Goal: Task Accomplishment & Management: Use online tool/utility

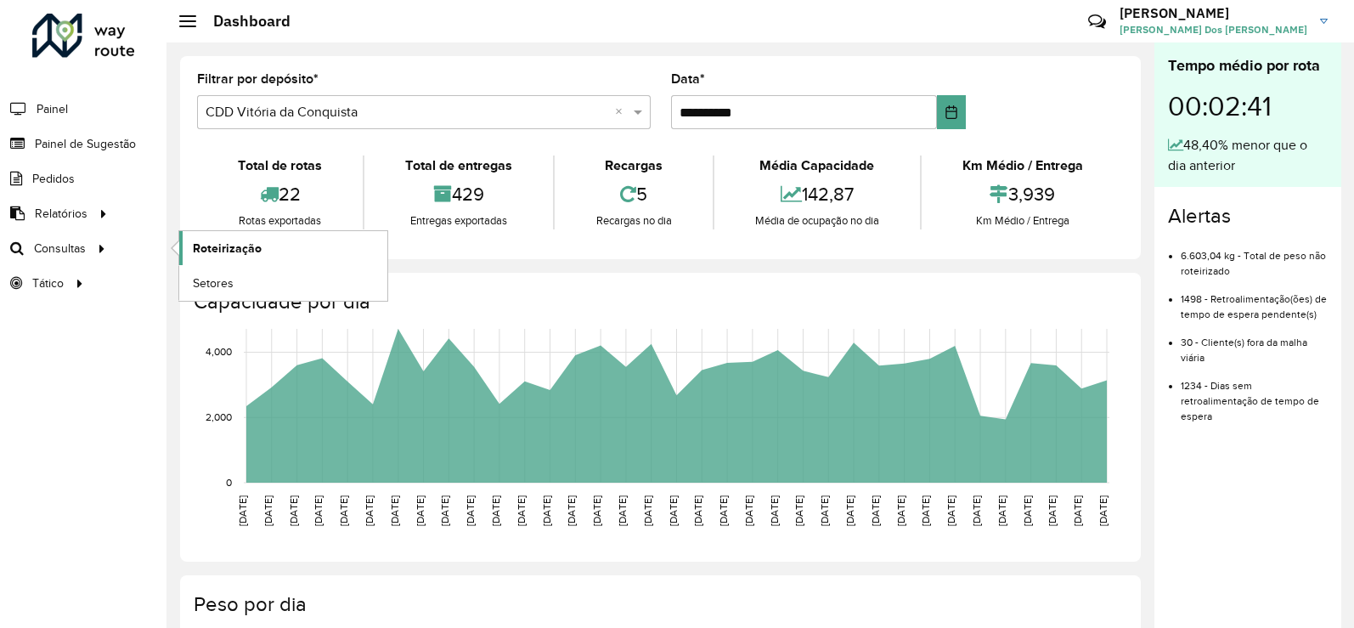
drag, startPoint x: 58, startPoint y: 250, endPoint x: 200, endPoint y: 257, distance: 142.1
click at [57, 250] on span "Consultas" at bounding box center [60, 249] width 52 height 18
click at [225, 257] on span "Roteirização" at bounding box center [227, 249] width 69 height 18
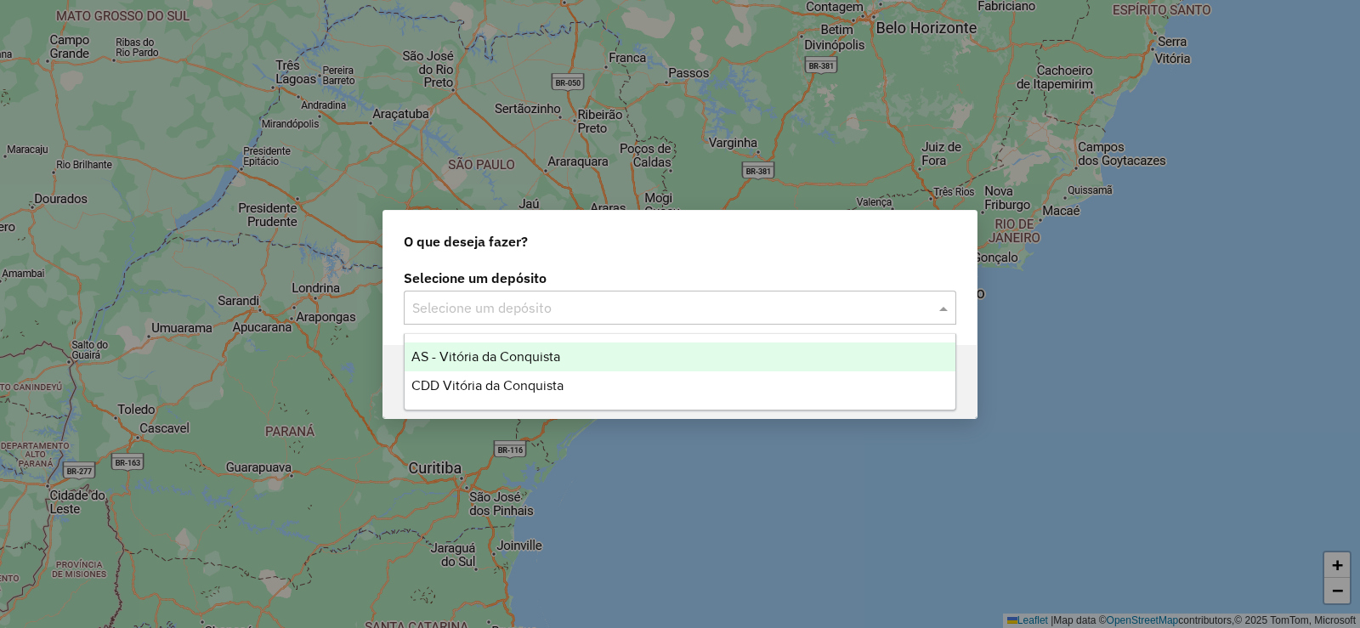
click at [811, 304] on input "text" at bounding box center [662, 308] width 501 height 20
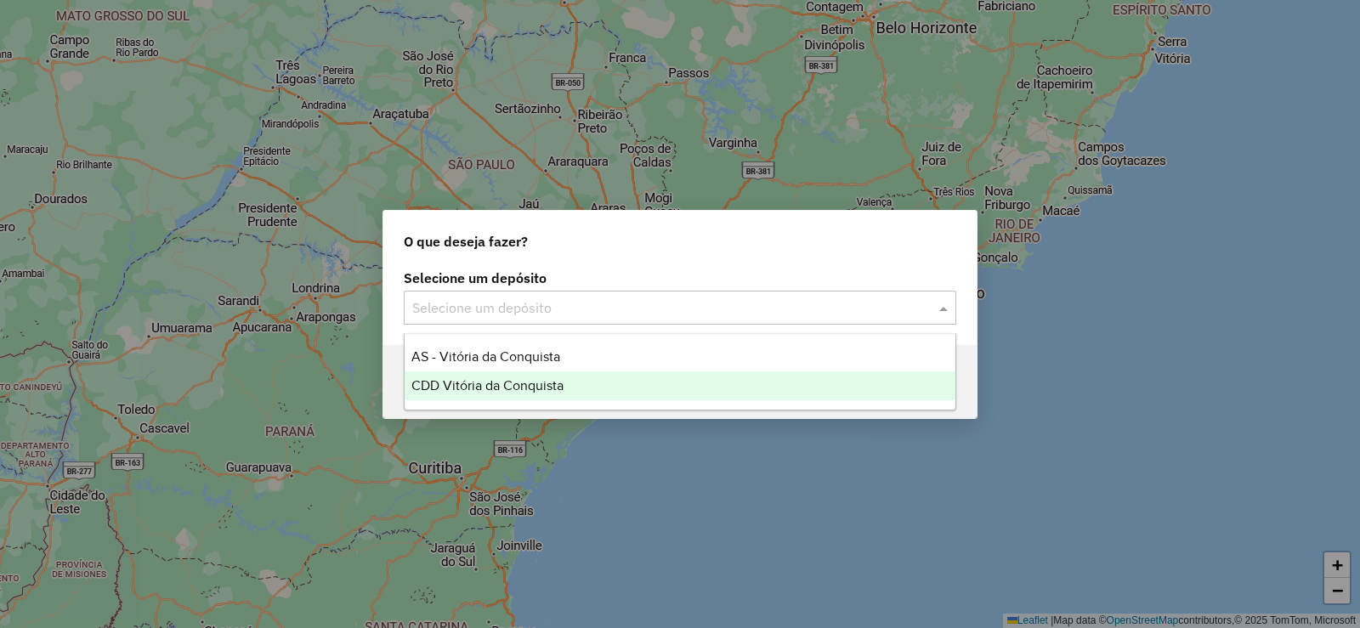
click at [427, 393] on div "CDD Vitória da Conquista" at bounding box center [679, 385] width 551 height 29
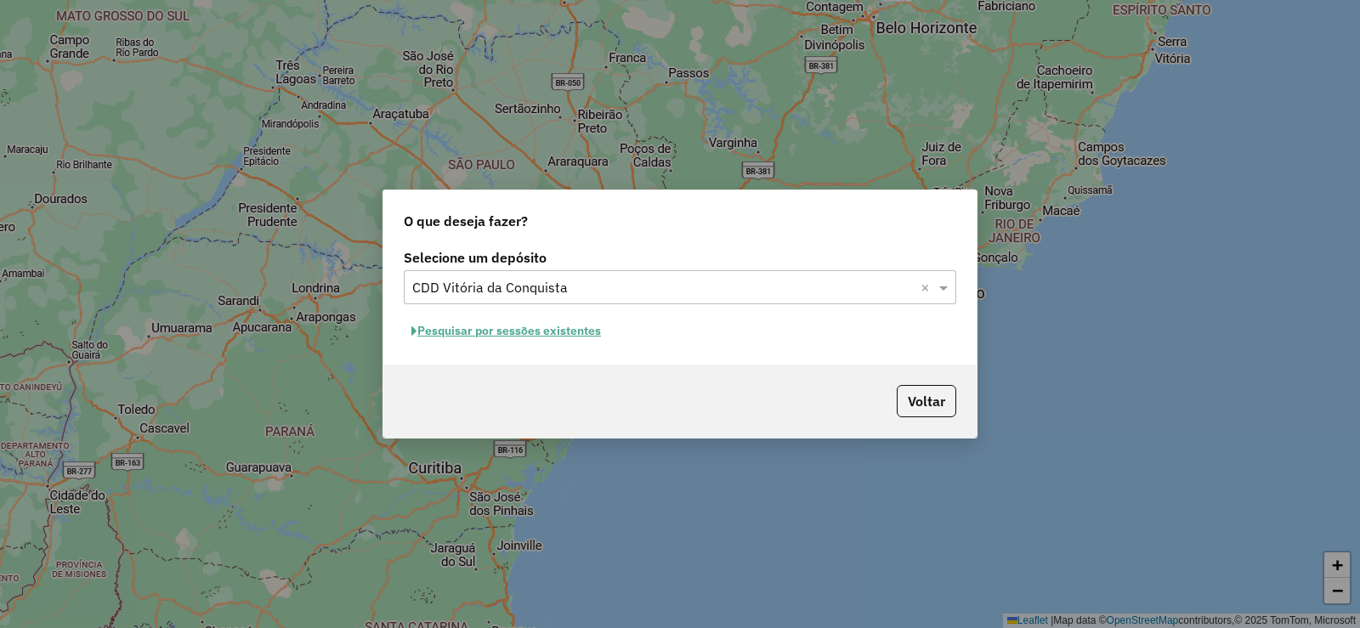
click at [585, 332] on button "Pesquisar por sessões existentes" at bounding box center [506, 331] width 205 height 26
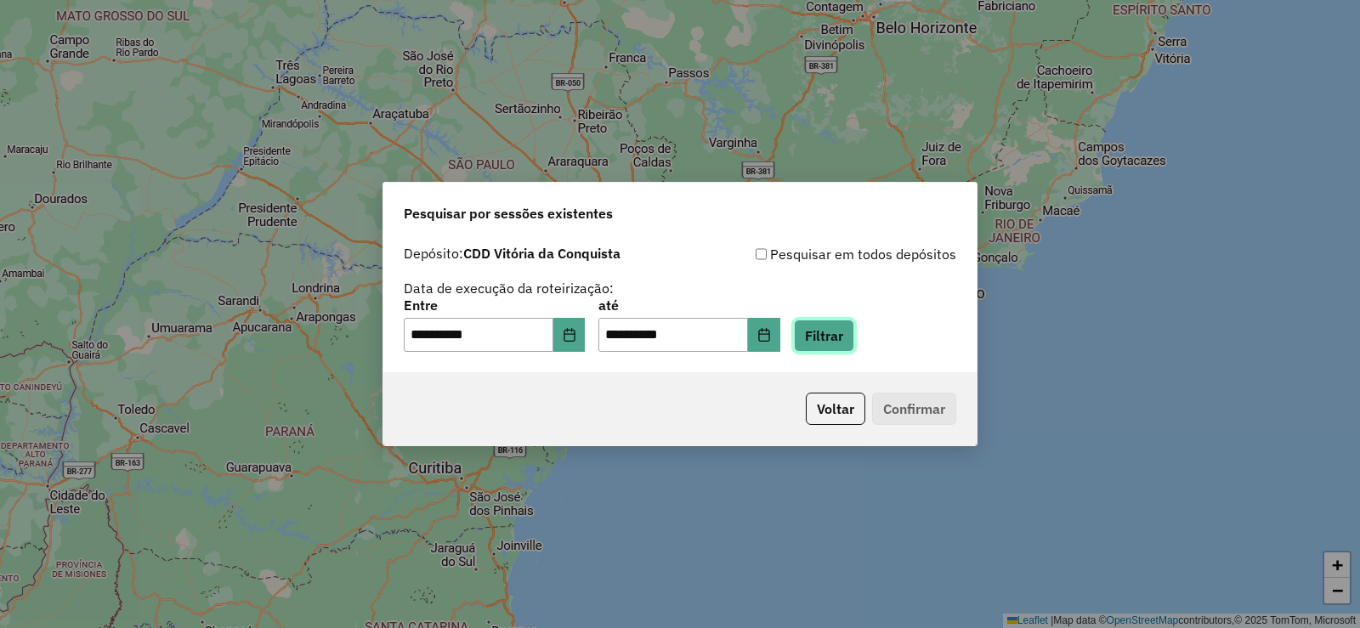
click at [818, 332] on button "Filtrar" at bounding box center [824, 335] width 60 height 32
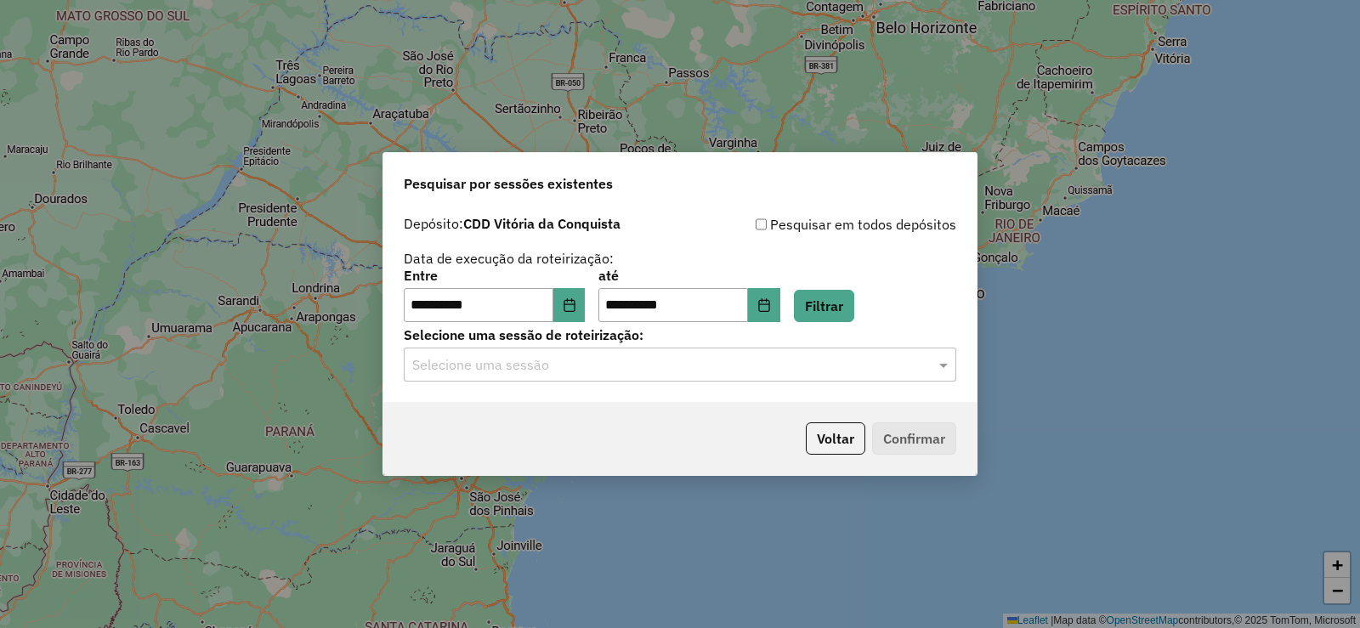
click at [889, 365] on input "text" at bounding box center [662, 365] width 501 height 20
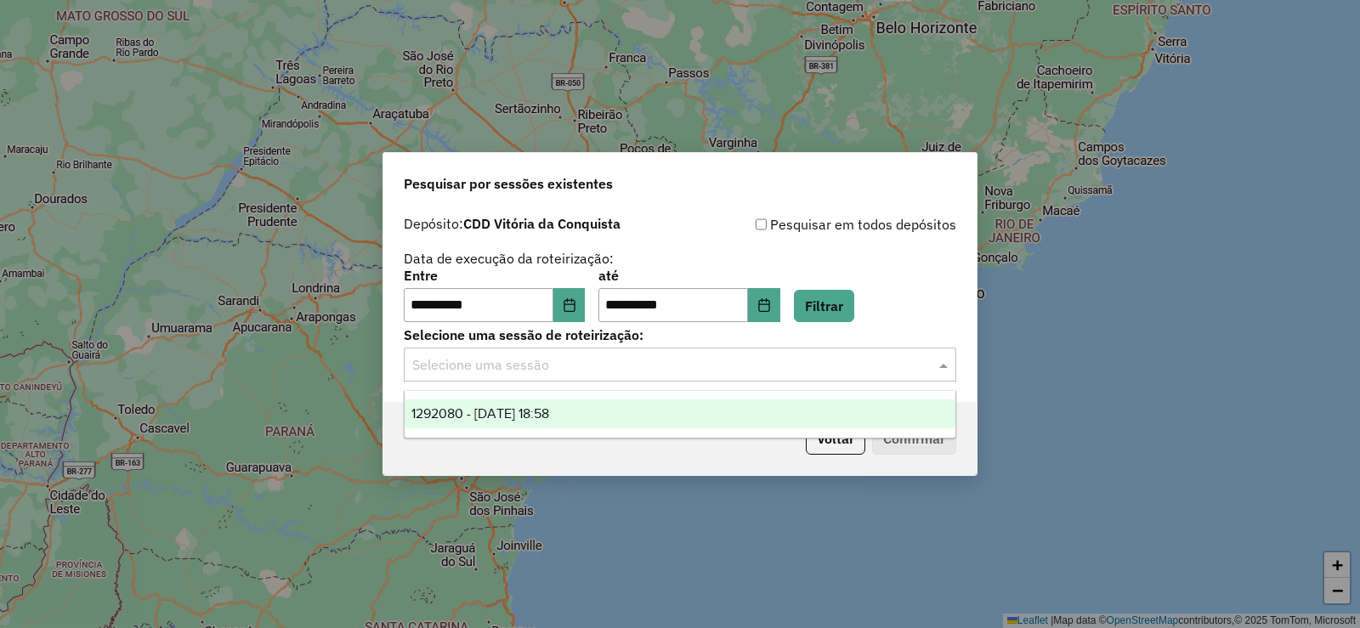
click at [585, 425] on div "1292080 - 10/10/2025 18:58" at bounding box center [679, 413] width 551 height 29
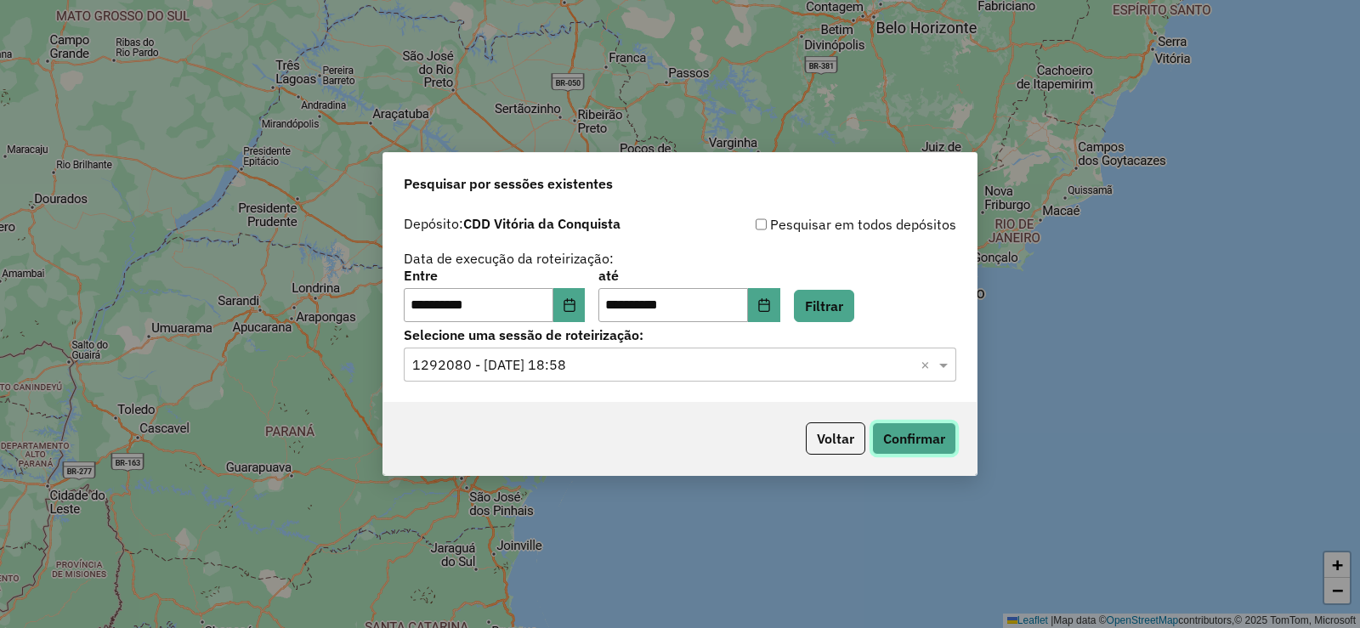
click at [896, 434] on button "Confirmar" at bounding box center [914, 438] width 84 height 32
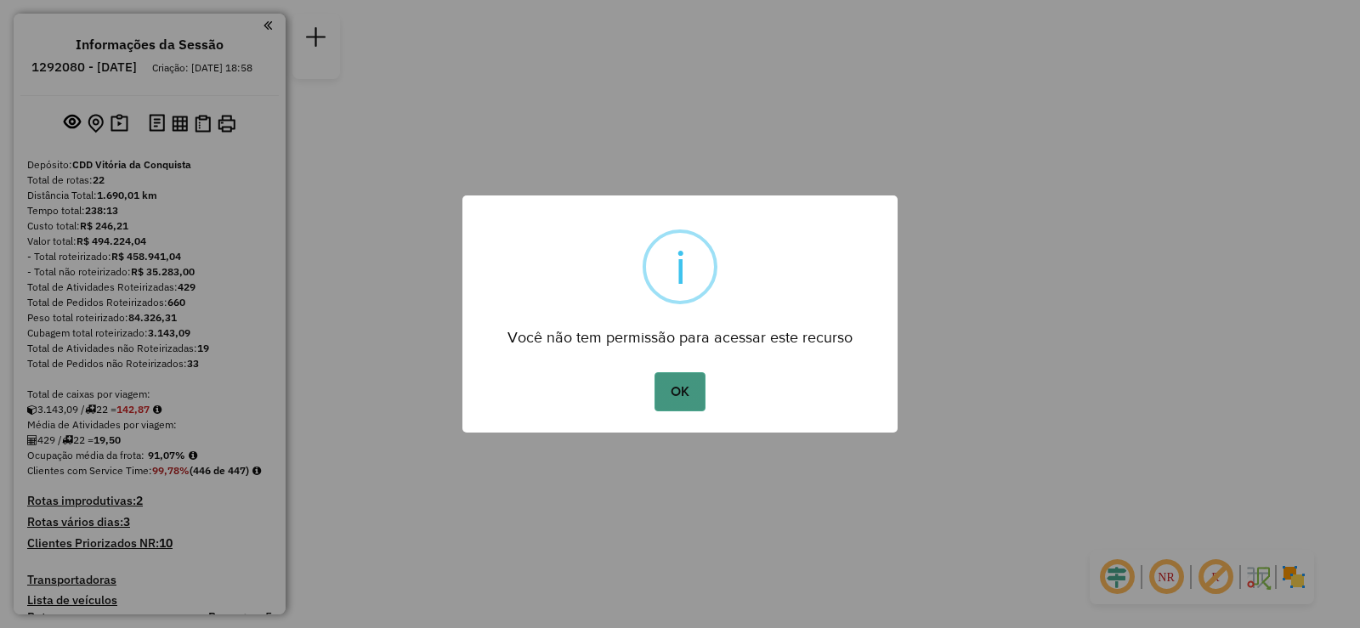
click at [695, 382] on button "OK" at bounding box center [679, 391] width 50 height 39
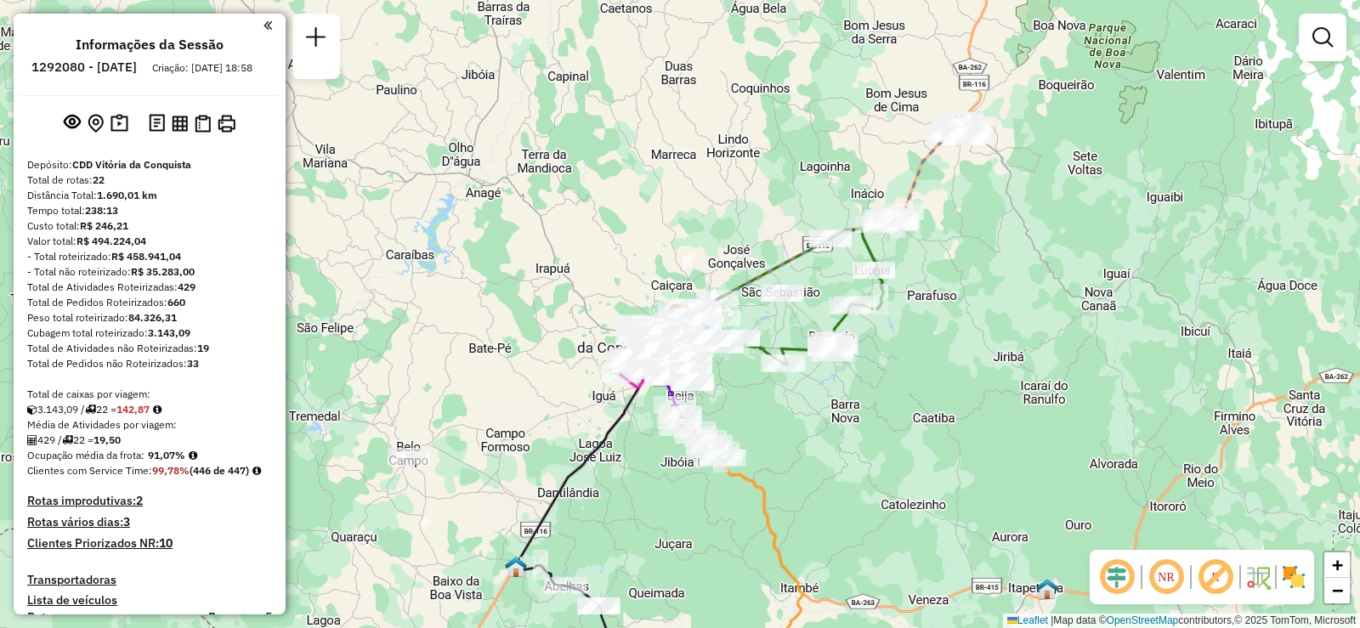
click at [1171, 579] on em at bounding box center [1165, 577] width 41 height 41
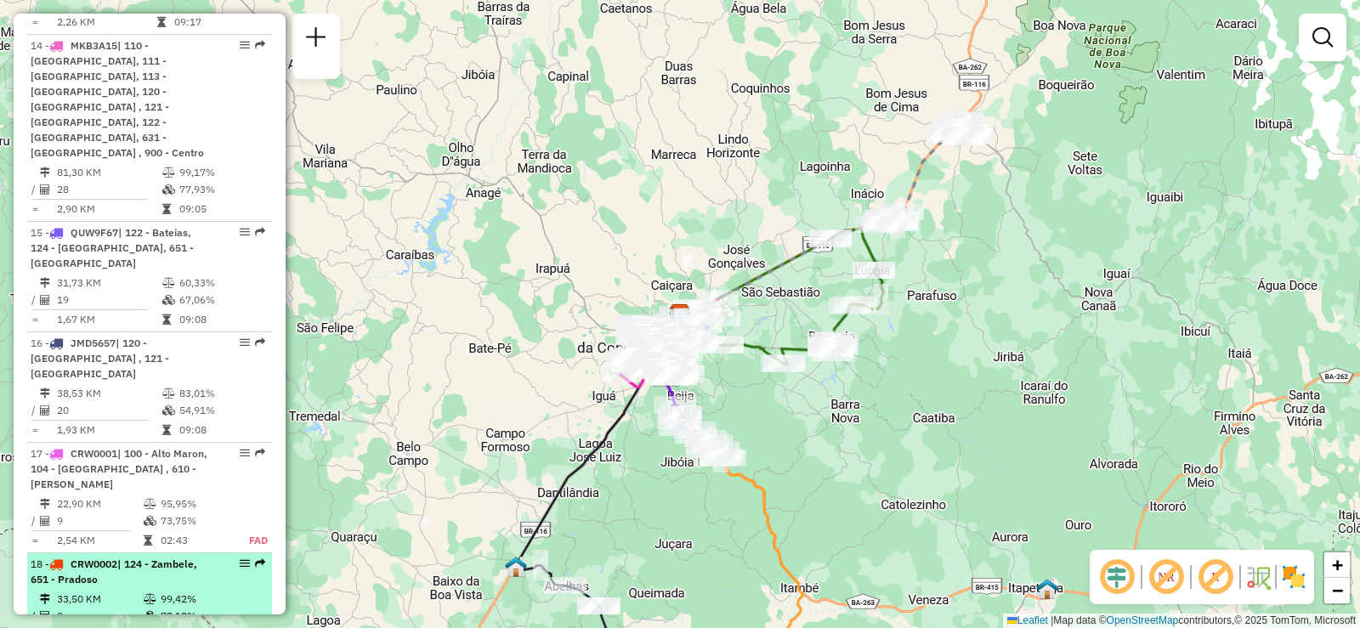
scroll to position [2124, 0]
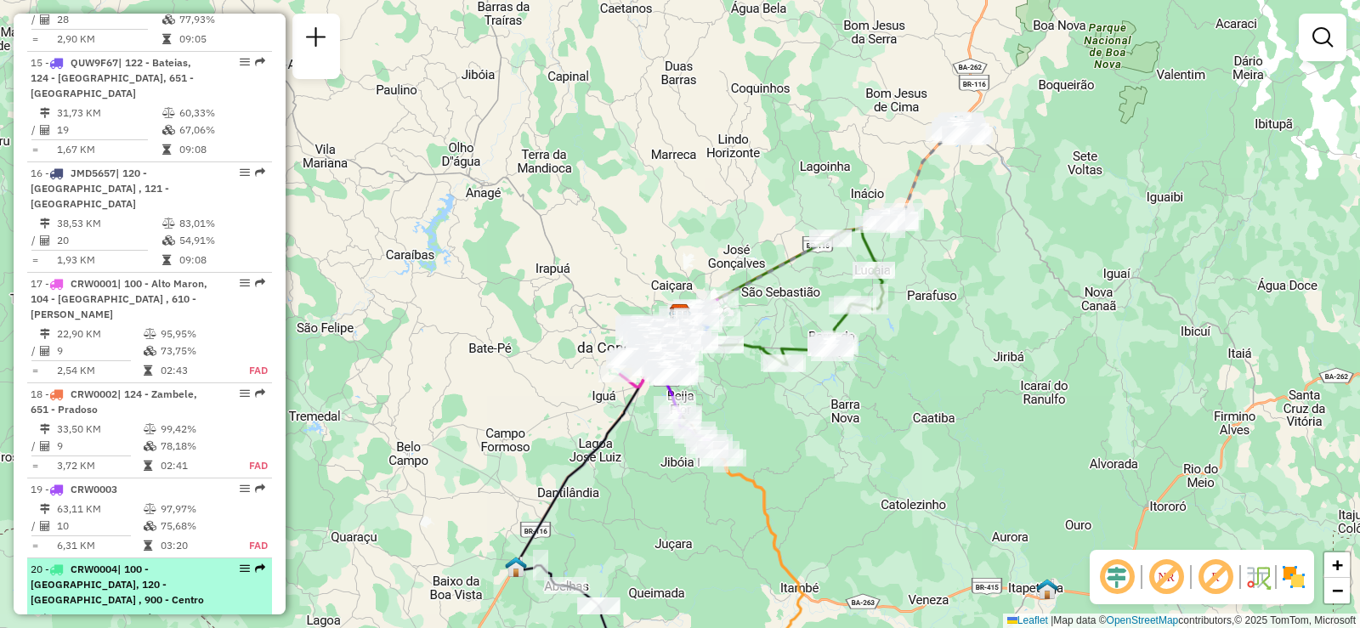
click at [240, 563] on em at bounding box center [245, 568] width 10 height 10
select select "**********"
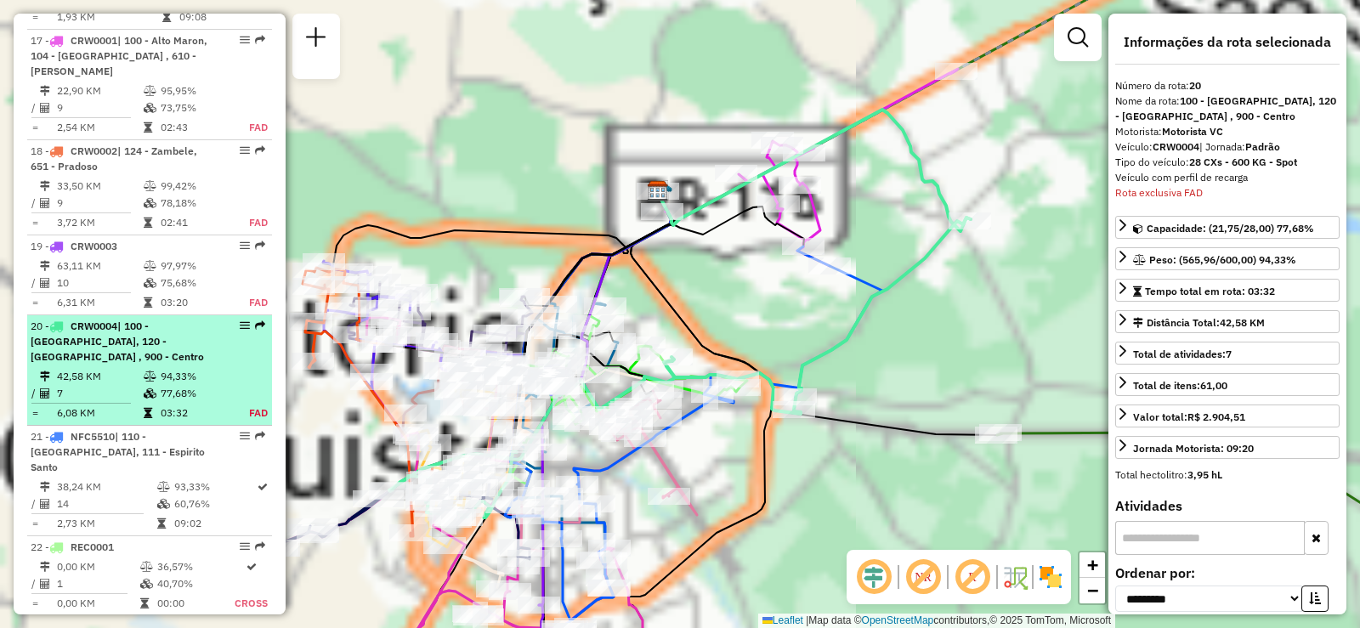
scroll to position [2543, 0]
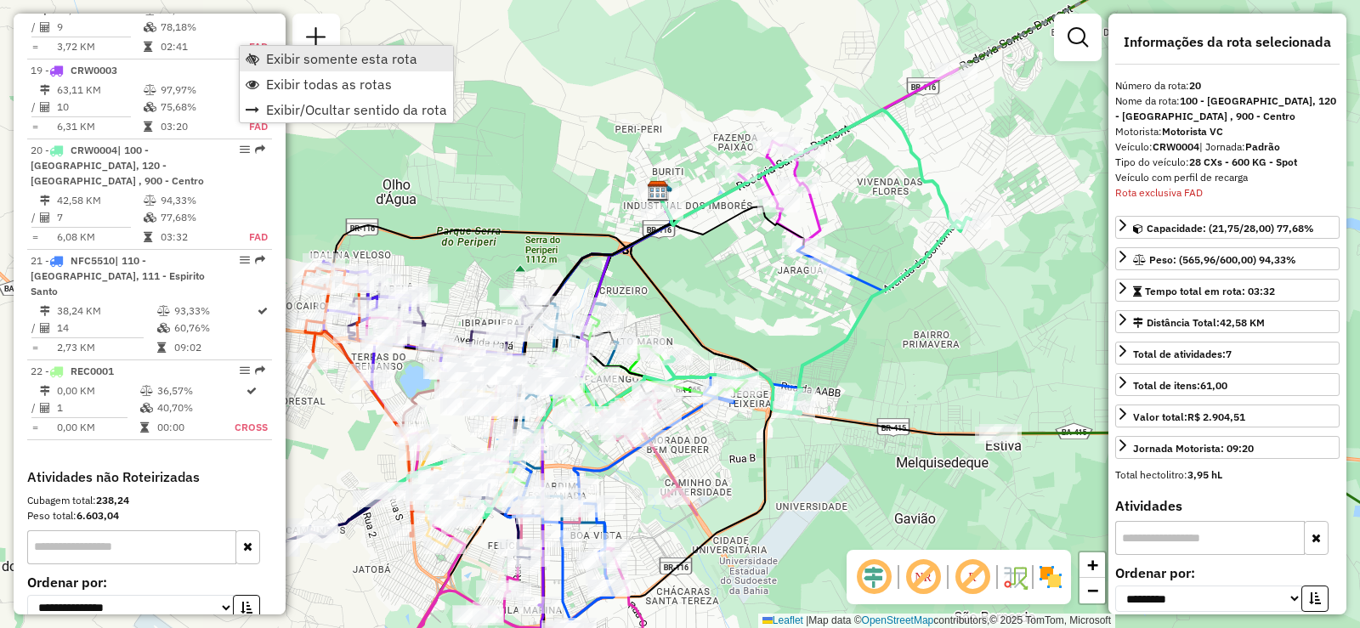
click at [286, 69] on link "Exibir somente esta rota" at bounding box center [346, 58] width 213 height 25
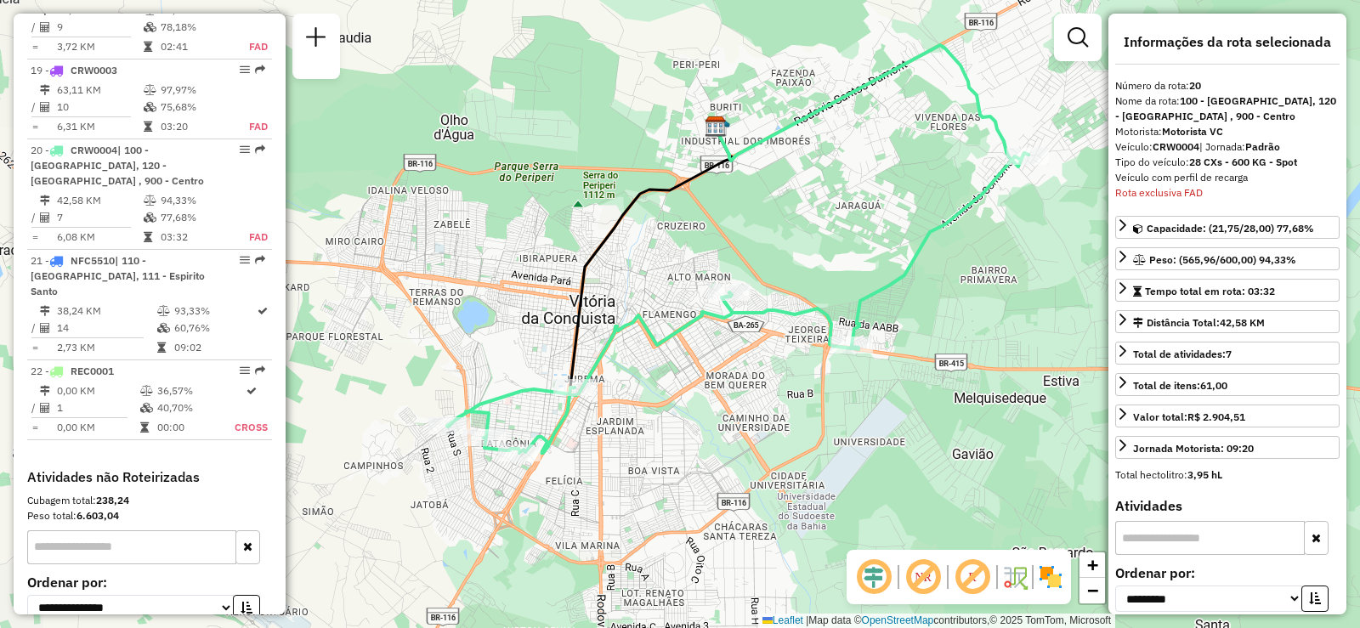
drag, startPoint x: 644, startPoint y: 291, endPoint x: 694, endPoint y: 235, distance: 75.2
click at [694, 235] on div "Janela de atendimento Grade de atendimento Capacidade Transportadoras Veículos …" at bounding box center [680, 314] width 1360 height 628
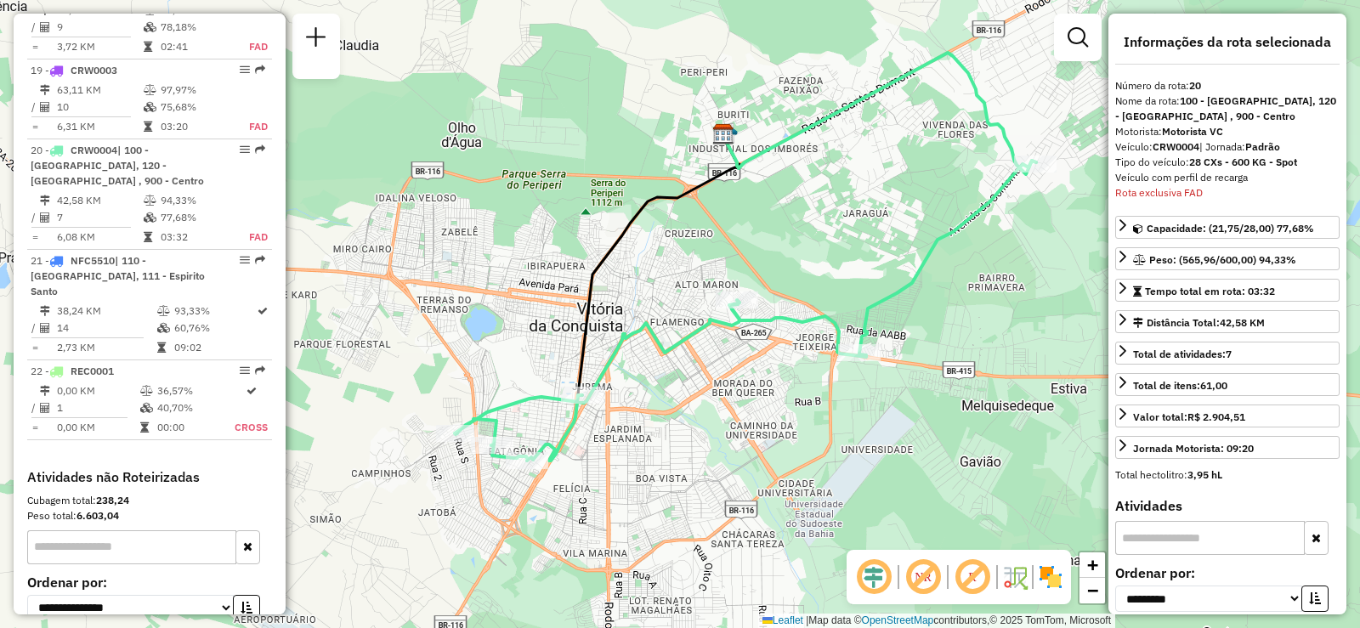
drag, startPoint x: 715, startPoint y: 407, endPoint x: 731, endPoint y: 407, distance: 15.3
click at [731, 407] on div "Janela de atendimento Grade de atendimento Capacidade Transportadoras Veículos …" at bounding box center [680, 314] width 1360 height 628
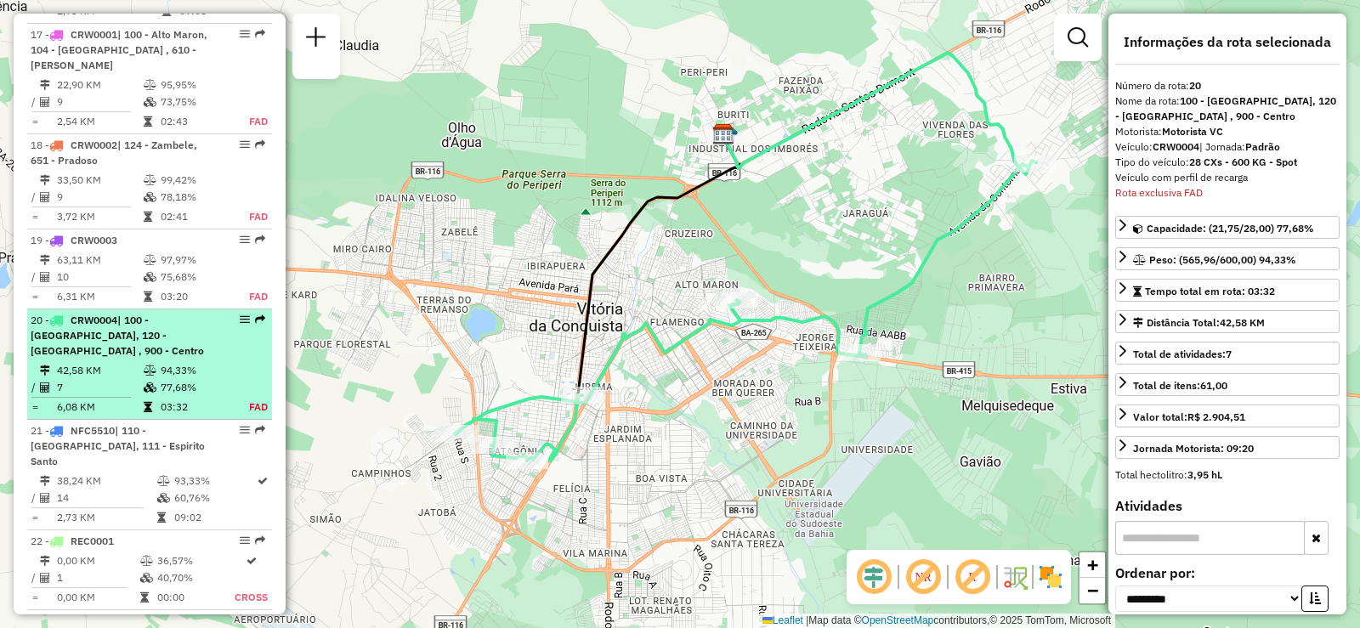
scroll to position [2203, 0]
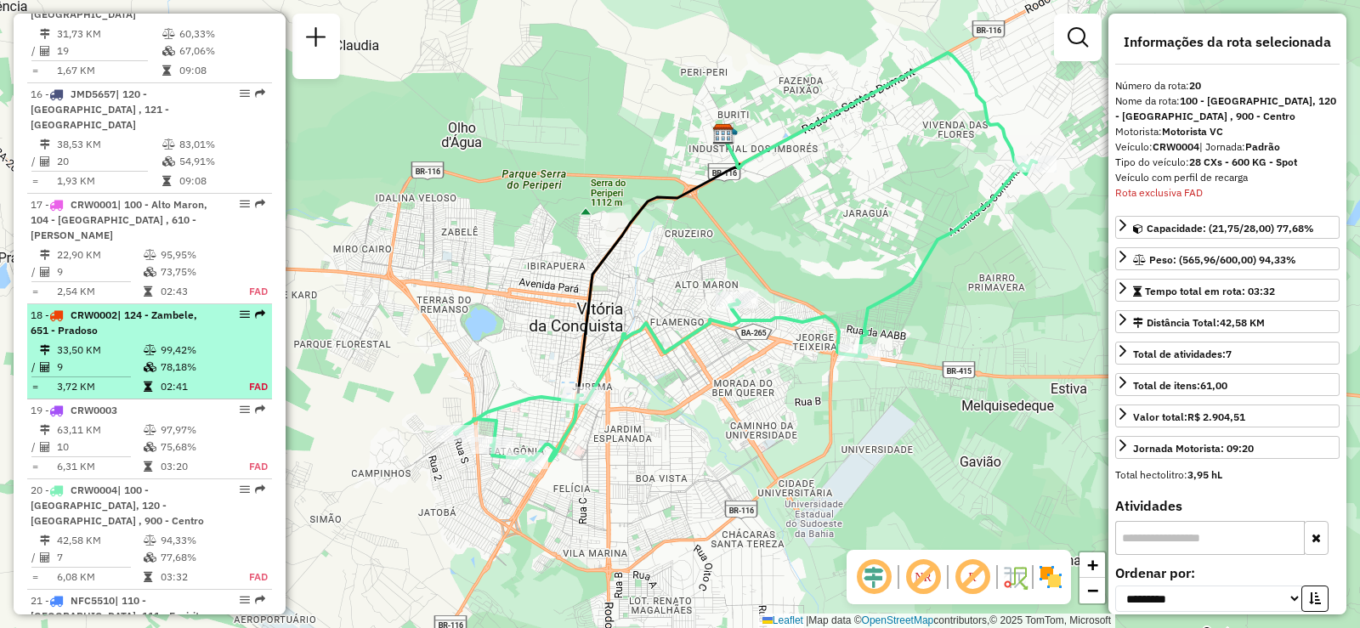
drag, startPoint x: 234, startPoint y: 208, endPoint x: 207, endPoint y: 227, distance: 32.3
click at [207, 308] on div "18 - CRW0002 | 124 - Zambele, 651 - Pradoso" at bounding box center [150, 323] width 238 height 31
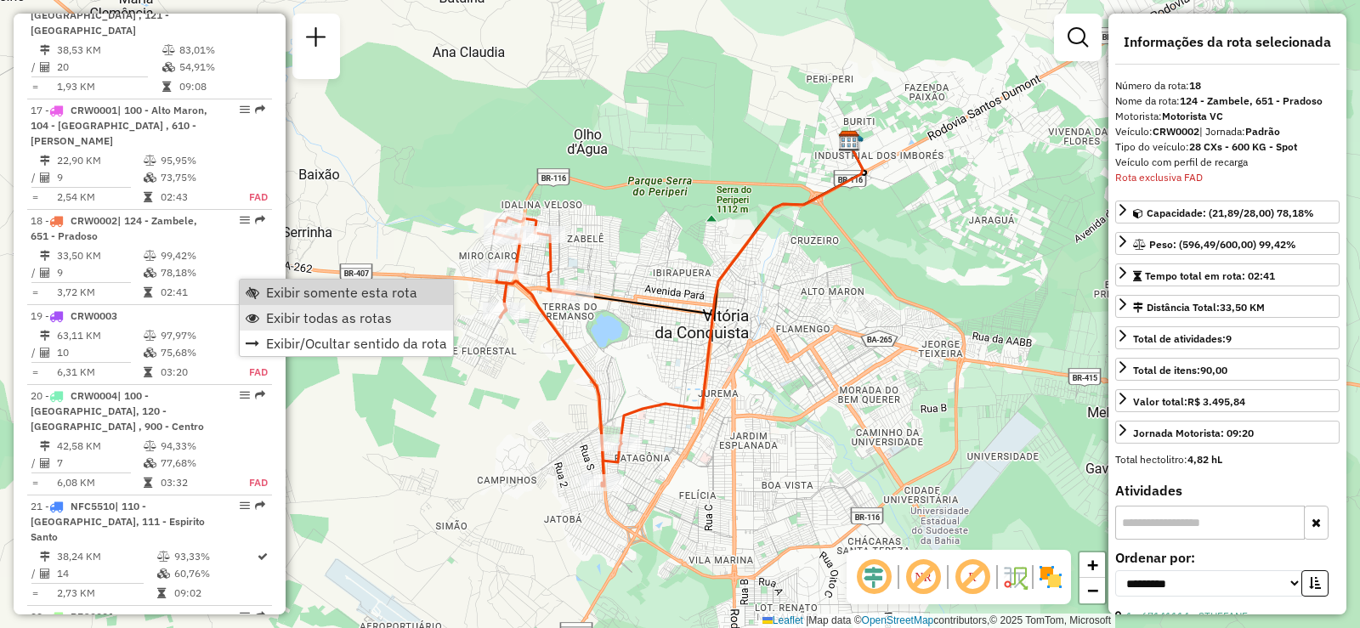
scroll to position [2387, 0]
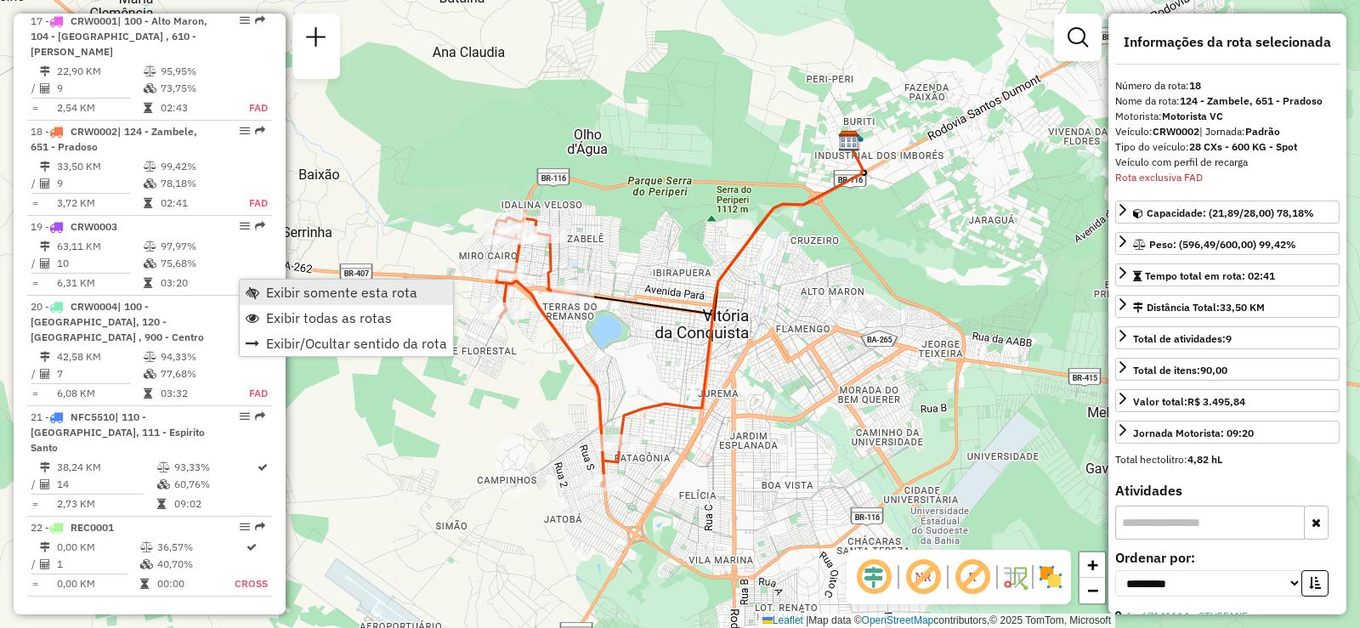
click at [313, 295] on span "Exibir somente esta rota" at bounding box center [341, 292] width 151 height 14
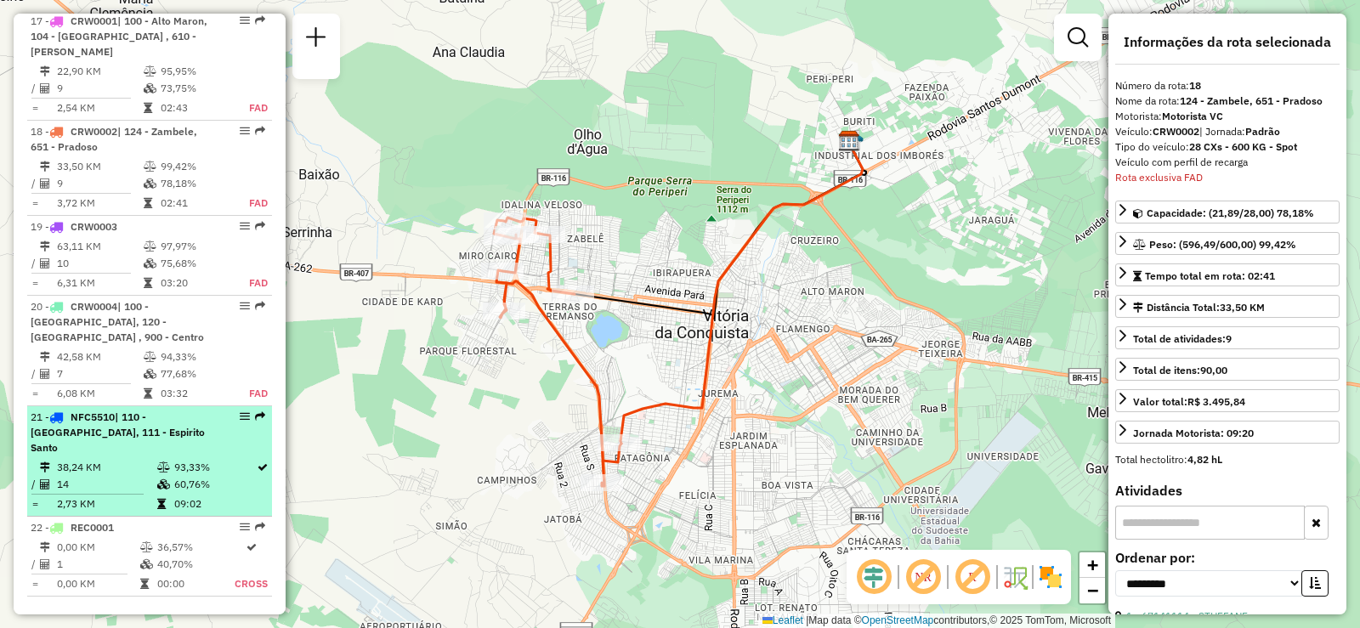
scroll to position [2302, 0]
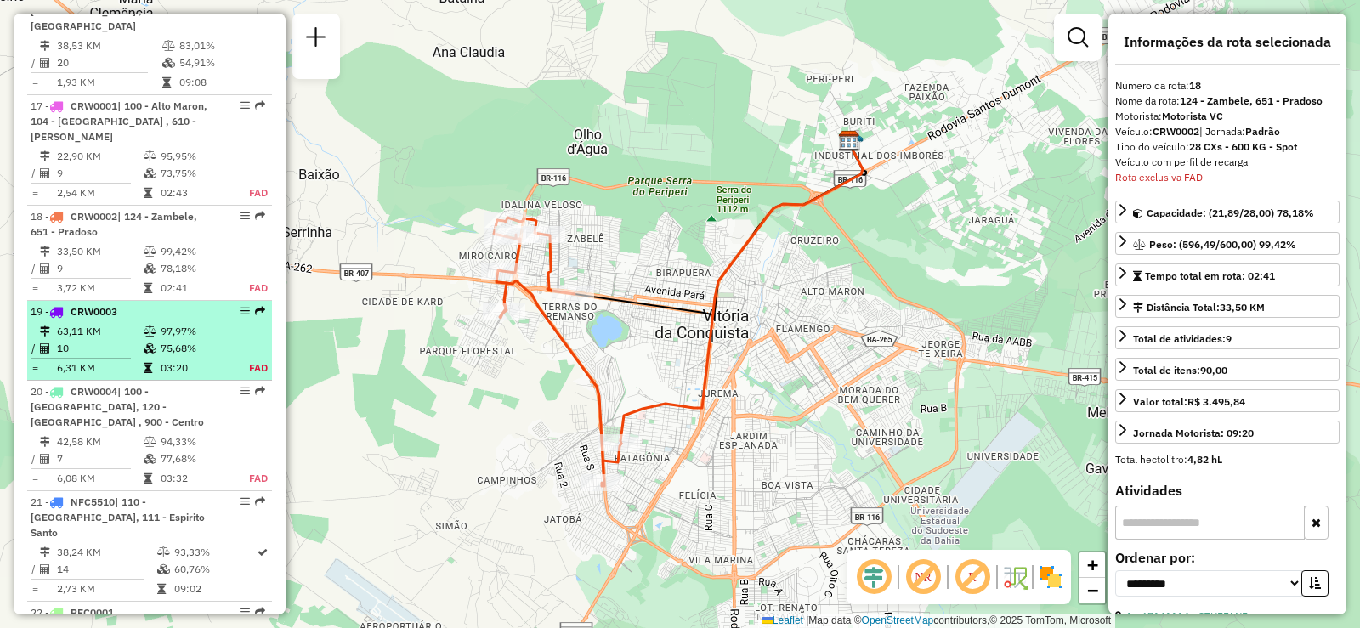
click at [243, 306] on em at bounding box center [245, 311] width 10 height 10
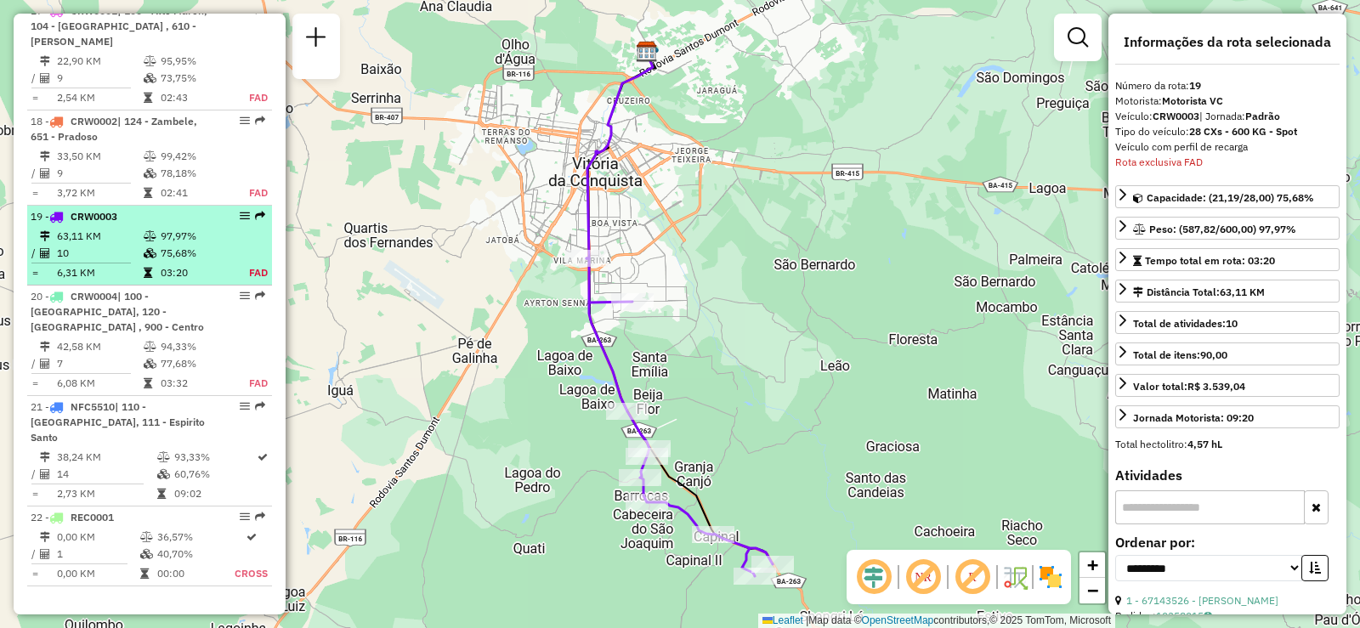
scroll to position [2312, 0]
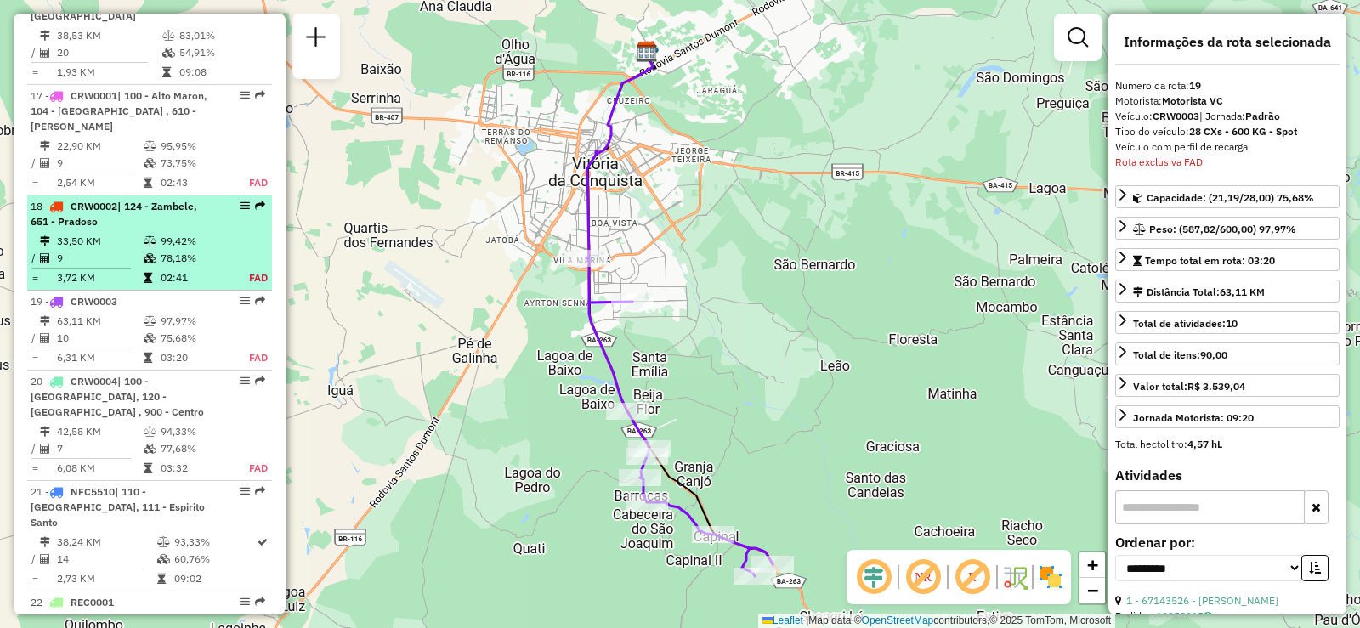
click at [240, 201] on em at bounding box center [245, 206] width 10 height 10
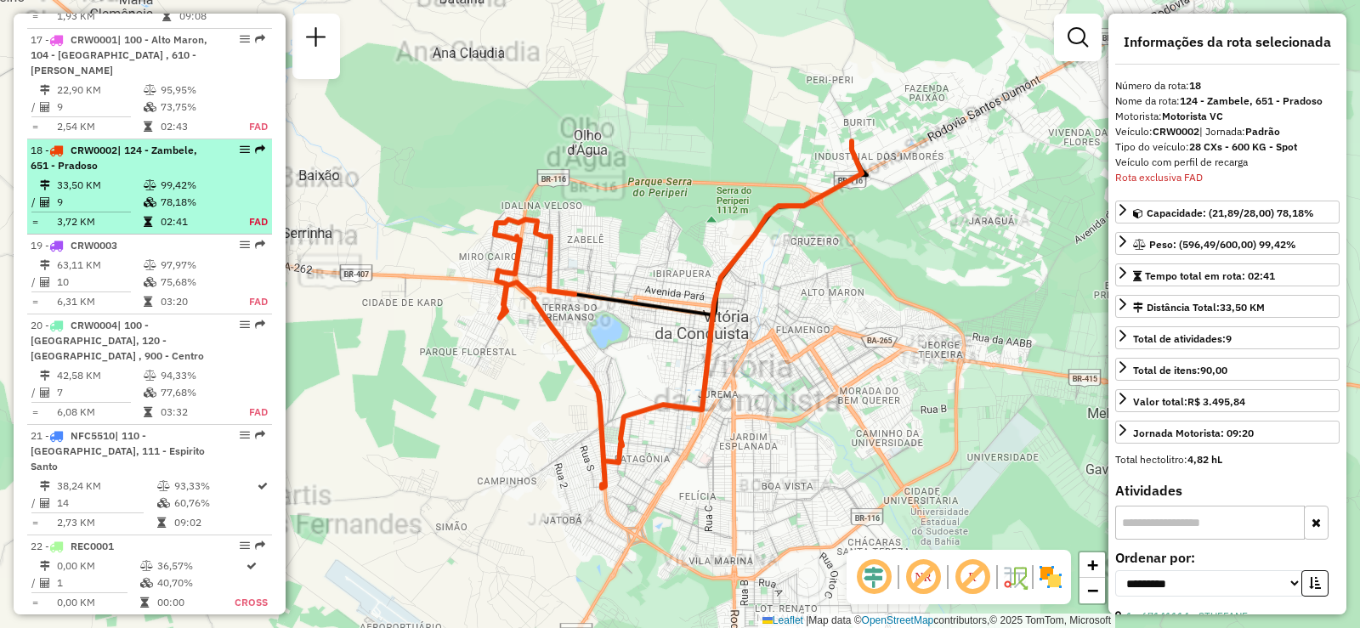
scroll to position [2387, 0]
